Goal: Task Accomplishment & Management: Manage account settings

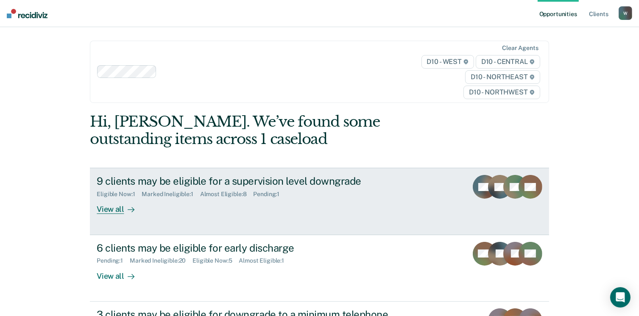
click at [146, 215] on link "9 clients may be eligible for a supervision level downgrade Eligible Now : 1 Ma…" at bounding box center [319, 201] width 459 height 67
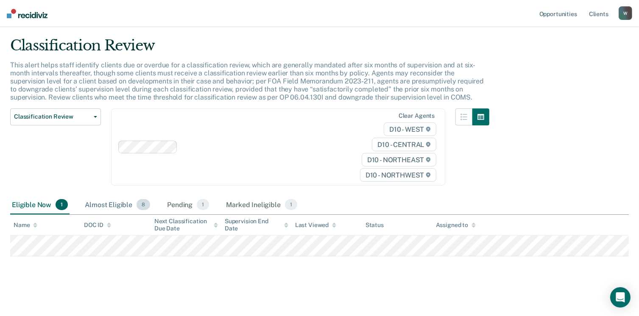
scroll to position [22, 0]
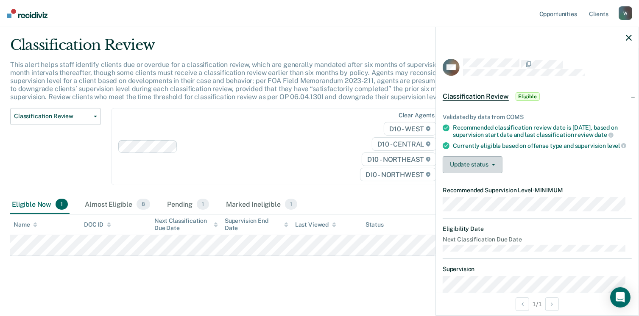
click at [455, 164] on button "Update status" at bounding box center [473, 165] width 60 height 17
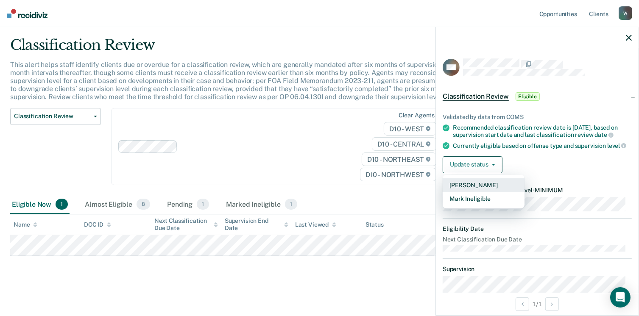
click at [476, 192] on button "[PERSON_NAME]" at bounding box center [484, 186] width 82 height 14
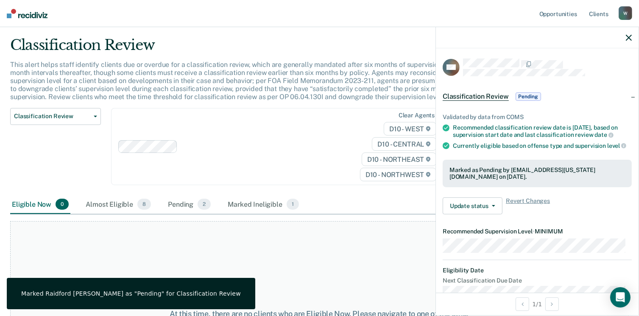
click at [246, 123] on div "Clear agents D10 - WEST D10 - CENTRAL D10 - NORTHEAST D10 - NORTHWEST" at bounding box center [278, 147] width 334 height 78
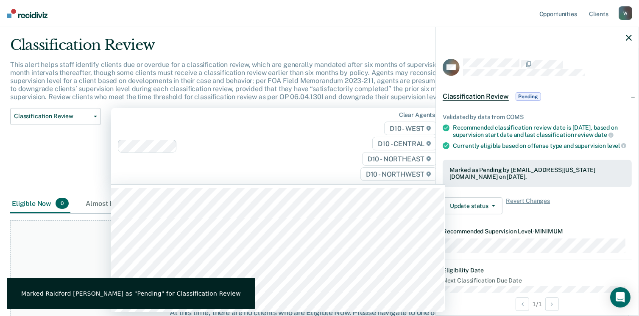
click at [256, 46] on div "Classification Review" at bounding box center [249, 48] width 479 height 24
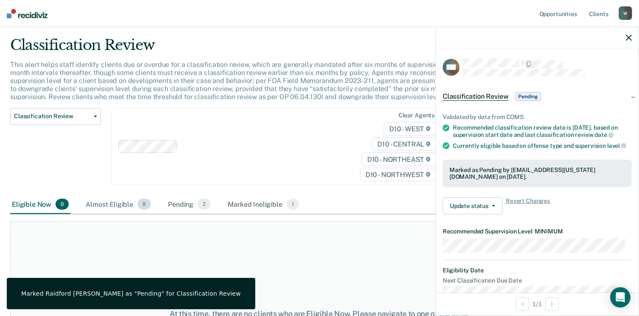
click at [103, 200] on div "Almost Eligible 8" at bounding box center [118, 205] width 69 height 19
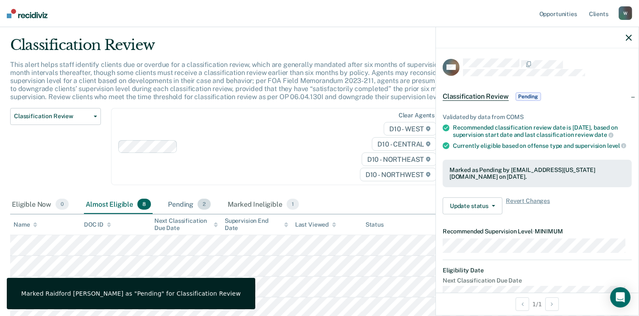
click at [187, 205] on div "Pending 2" at bounding box center [189, 205] width 46 height 19
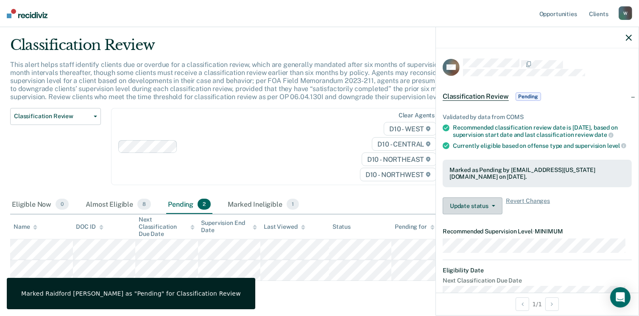
click at [482, 211] on button "Update status" at bounding box center [473, 206] width 60 height 17
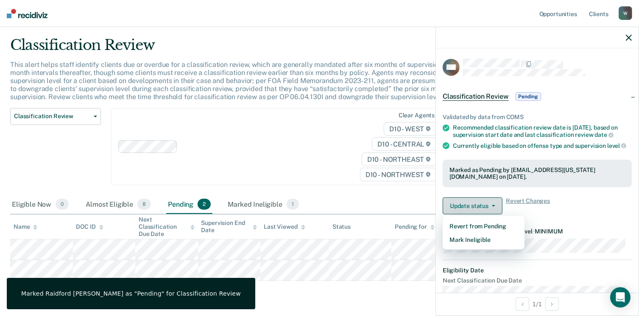
click at [482, 211] on button "Update status" at bounding box center [473, 206] width 60 height 17
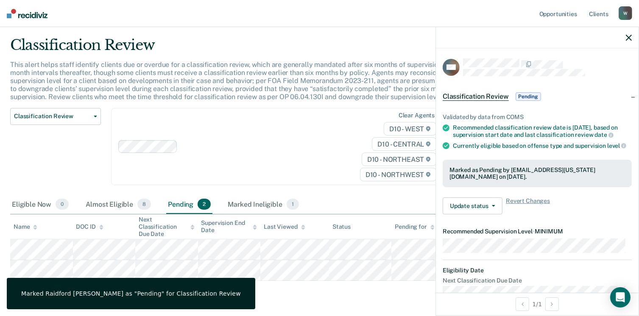
click at [107, 204] on div "Almost Eligible 8" at bounding box center [118, 205] width 69 height 19
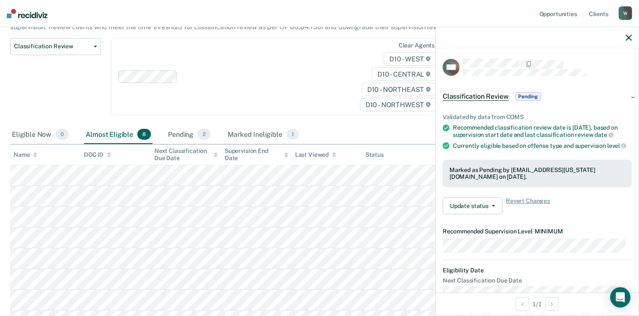
scroll to position [107, 0]
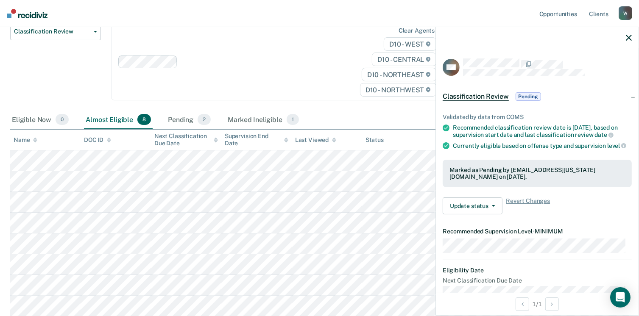
click at [103, 126] on div "Almost Eligible 8" at bounding box center [118, 120] width 69 height 19
drag, startPoint x: 41, startPoint y: 114, endPoint x: 51, endPoint y: 115, distance: 10.6
click at [40, 114] on div "Eligible Now 0" at bounding box center [40, 120] width 60 height 19
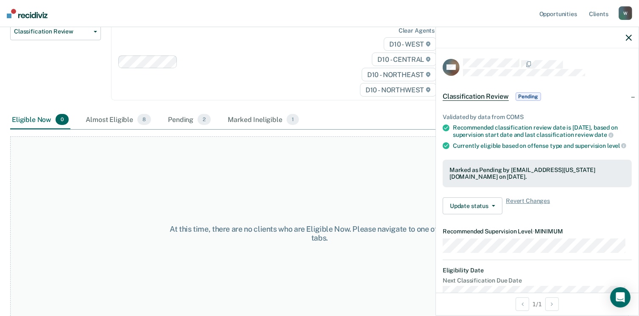
click at [624, 39] on div at bounding box center [537, 37] width 203 height 21
click at [629, 37] on icon "button" at bounding box center [629, 38] width 6 height 6
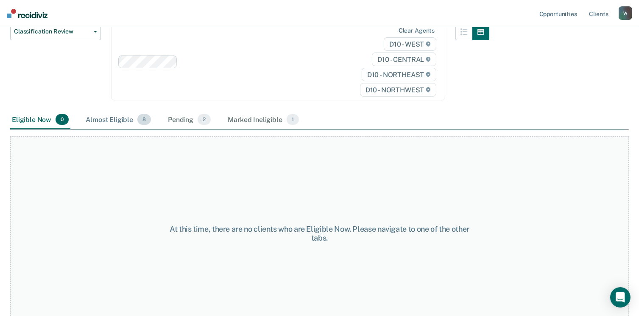
click at [137, 118] on span "8" at bounding box center [144, 119] width 14 height 11
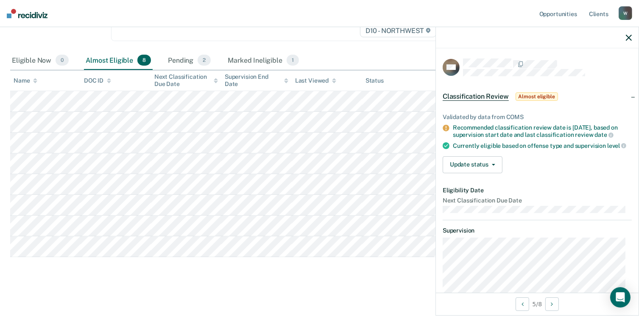
scroll to position [167, 0]
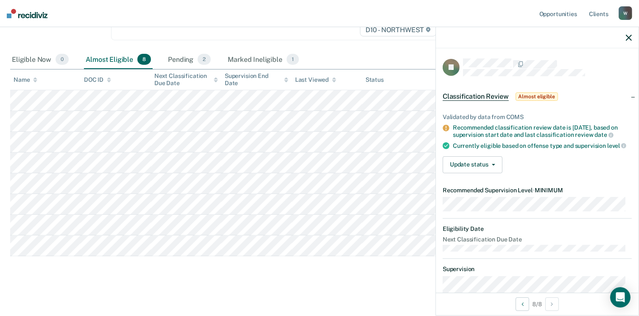
click at [34, 14] on img at bounding box center [27, 13] width 41 height 9
